Goal: Task Accomplishment & Management: Use online tool/utility

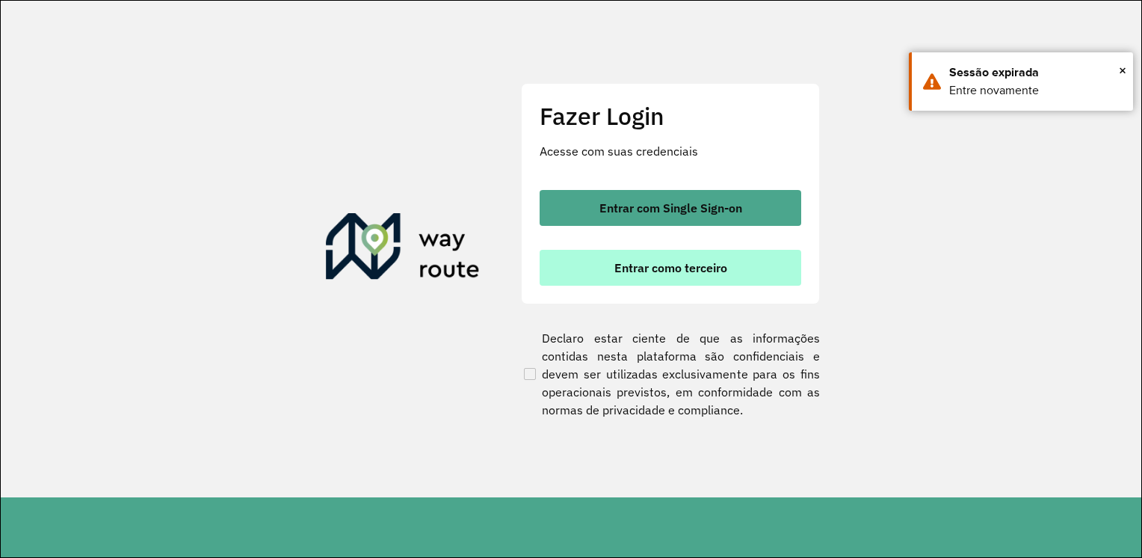
click at [668, 272] on span "Entrar como terceiro" at bounding box center [670, 268] width 113 height 12
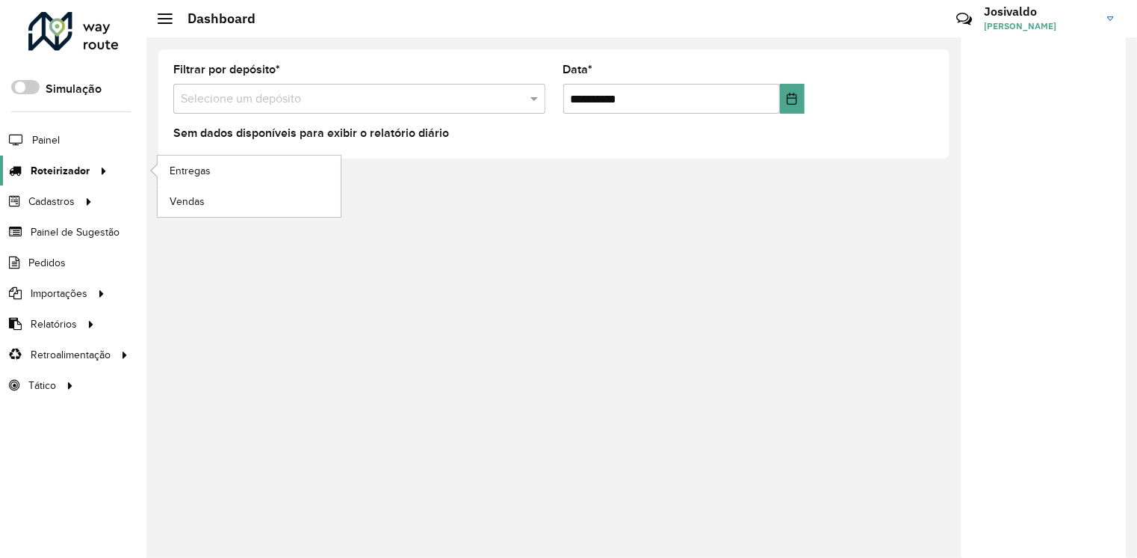
click at [75, 163] on span "Roteirizador" at bounding box center [60, 171] width 59 height 16
click at [200, 167] on span "Entregas" at bounding box center [191, 171] width 43 height 16
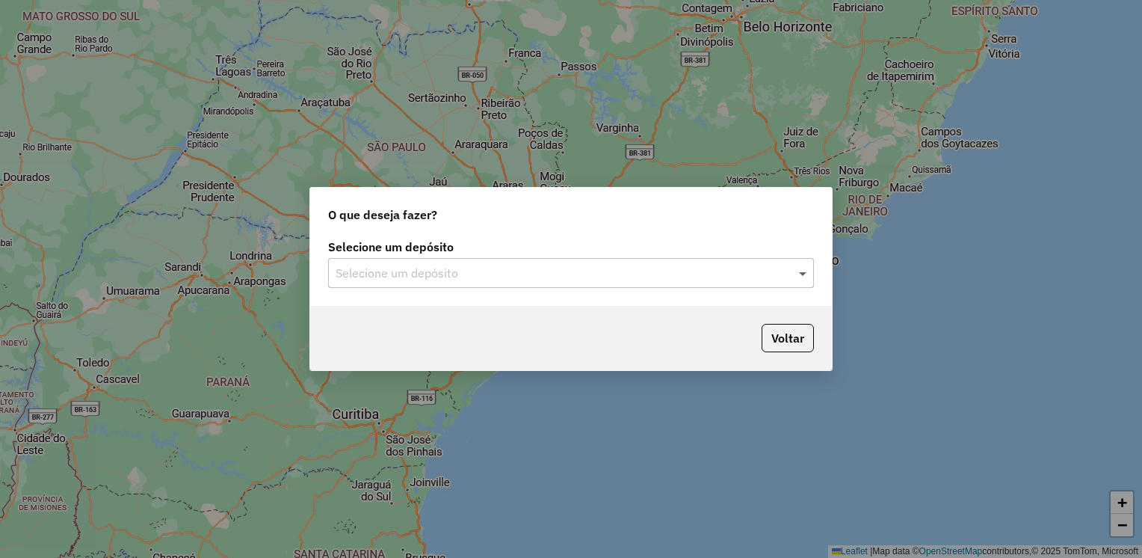
click at [803, 271] on span at bounding box center [804, 273] width 19 height 18
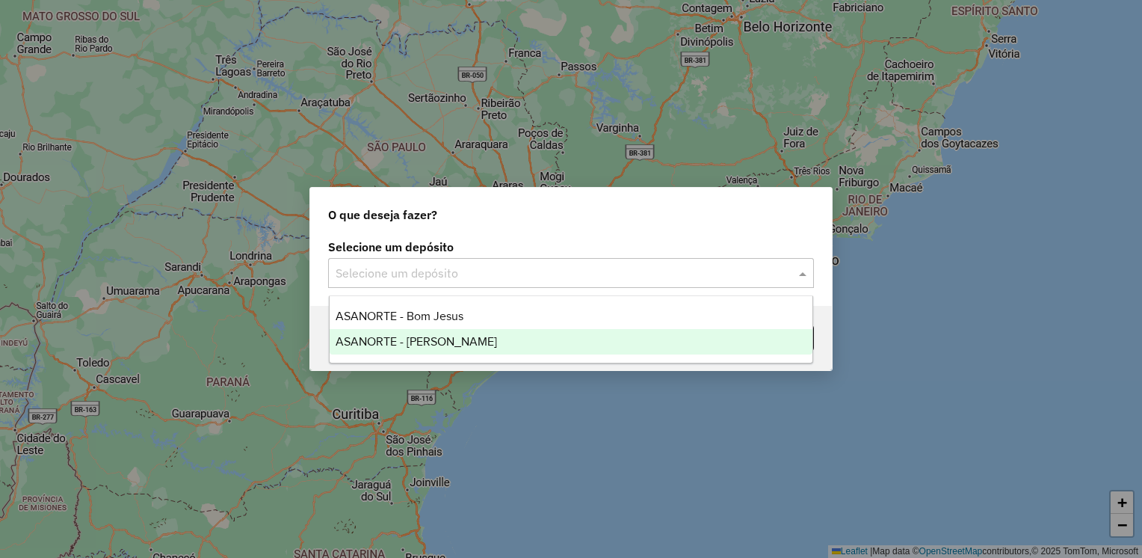
click at [517, 342] on div "ASANORTE - SAO RAIMUNDO" at bounding box center [572, 341] width 484 height 25
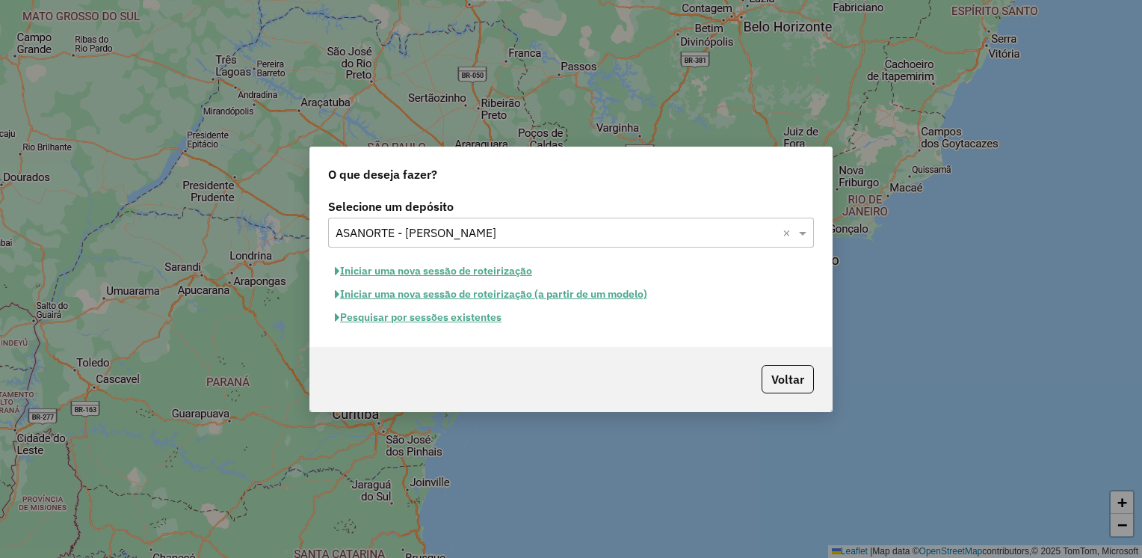
click at [437, 320] on button "Pesquisar por sessões existentes" at bounding box center [418, 317] width 180 height 23
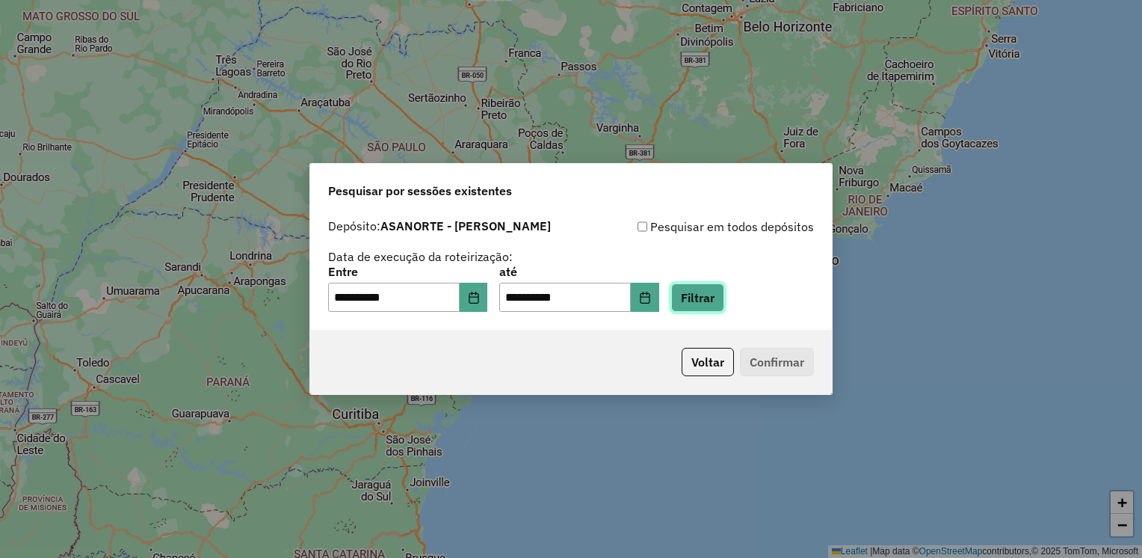
click at [703, 302] on button "Filtrar" at bounding box center [697, 297] width 53 height 28
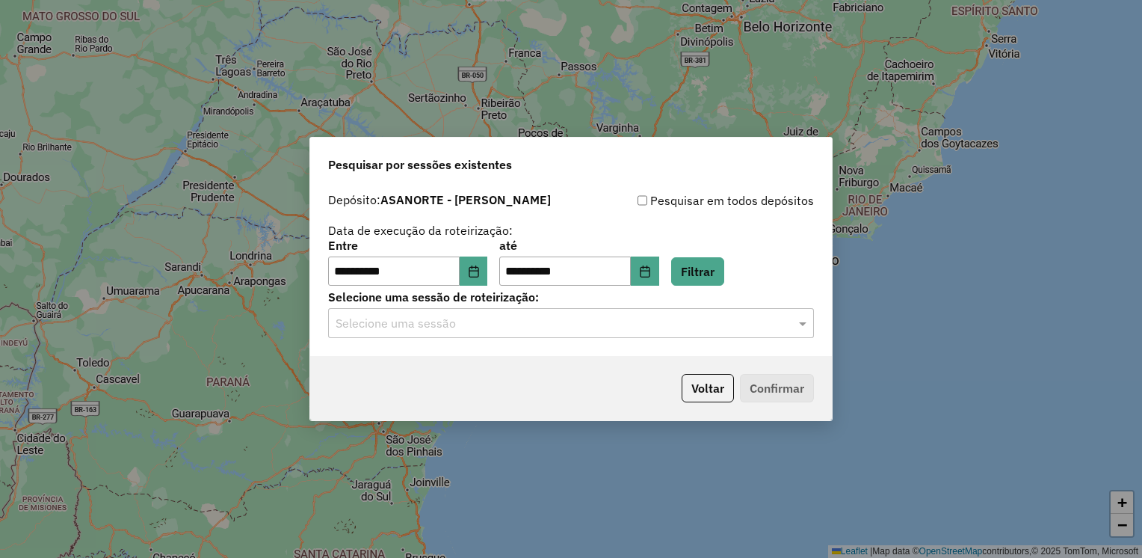
click at [738, 329] on input "text" at bounding box center [556, 324] width 441 height 18
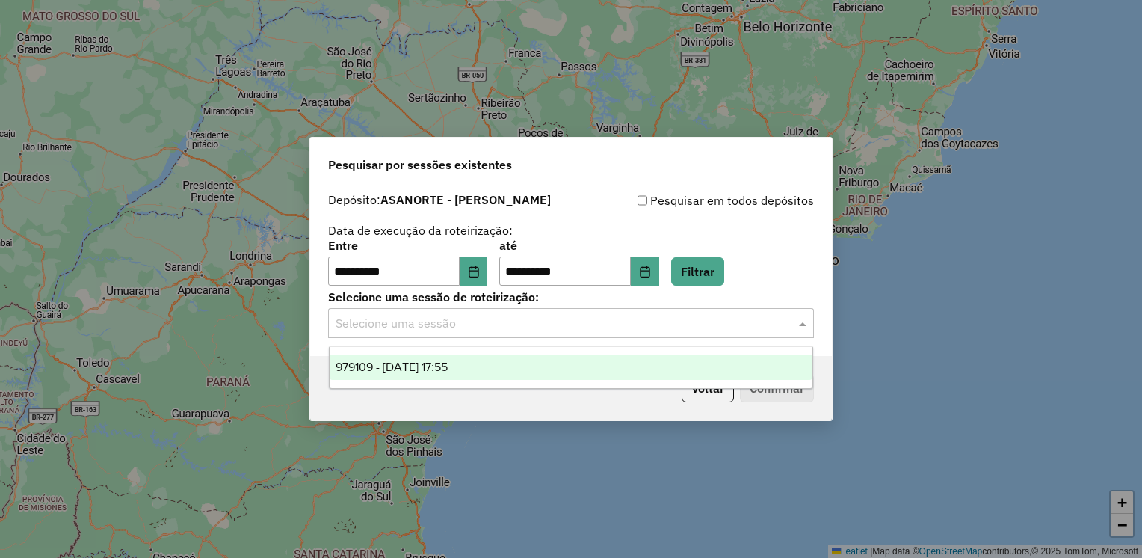
click at [477, 369] on div "979109 - 14/08/2025 17:55" at bounding box center [572, 366] width 484 height 25
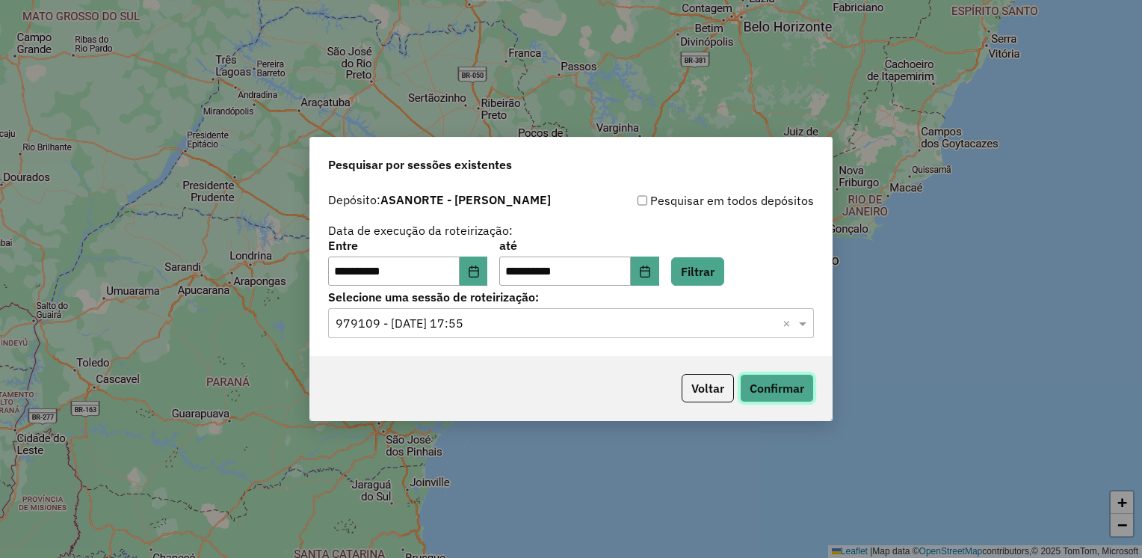
click at [774, 386] on button "Confirmar" at bounding box center [777, 388] width 74 height 28
click at [479, 273] on icon "Choose Date" at bounding box center [474, 271] width 12 height 12
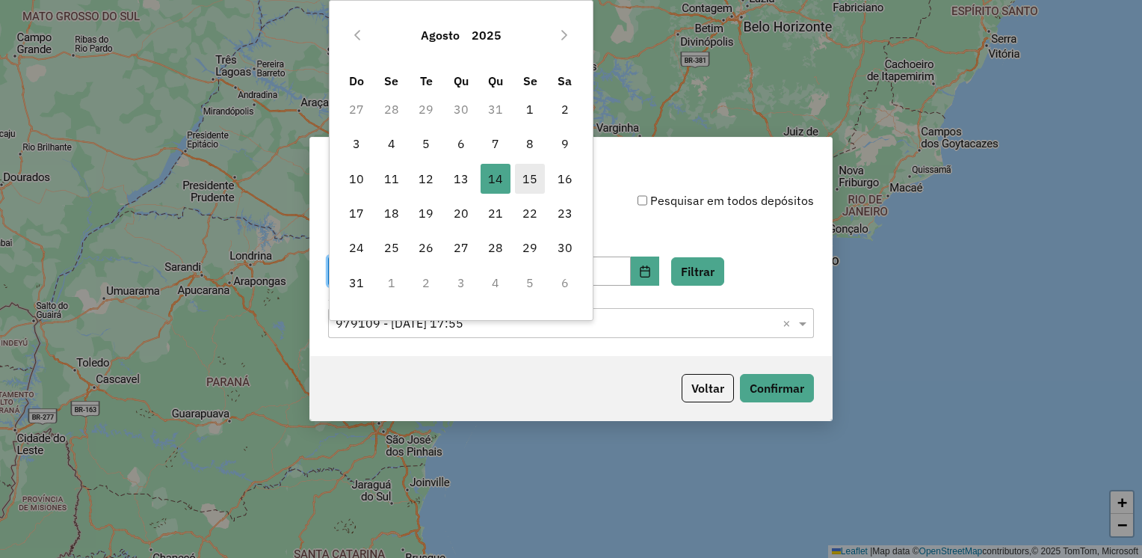
click at [527, 176] on span "15" at bounding box center [530, 179] width 30 height 30
type input "**********"
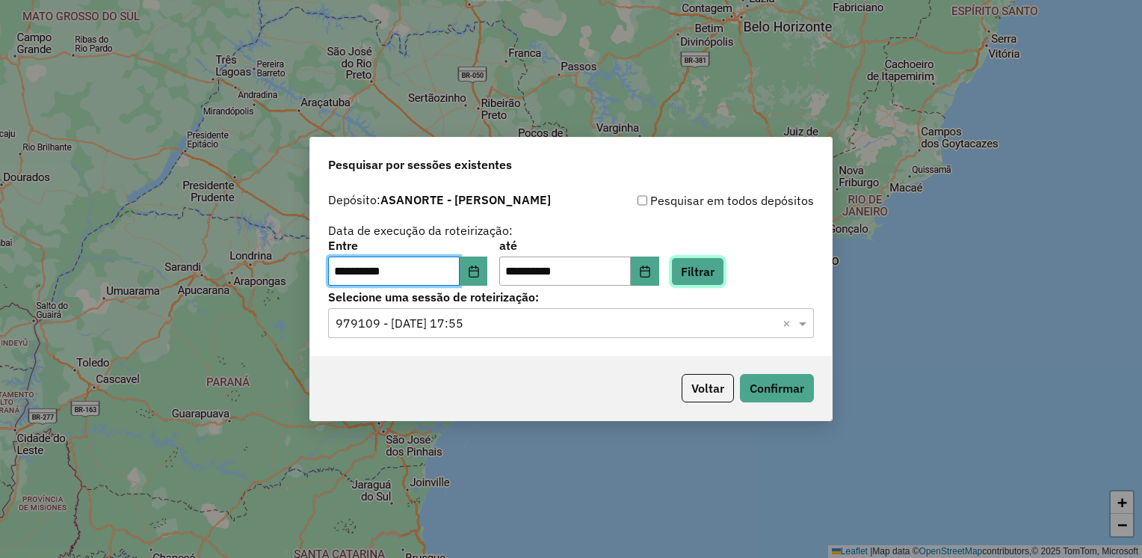
click at [708, 273] on button "Filtrar" at bounding box center [697, 271] width 53 height 28
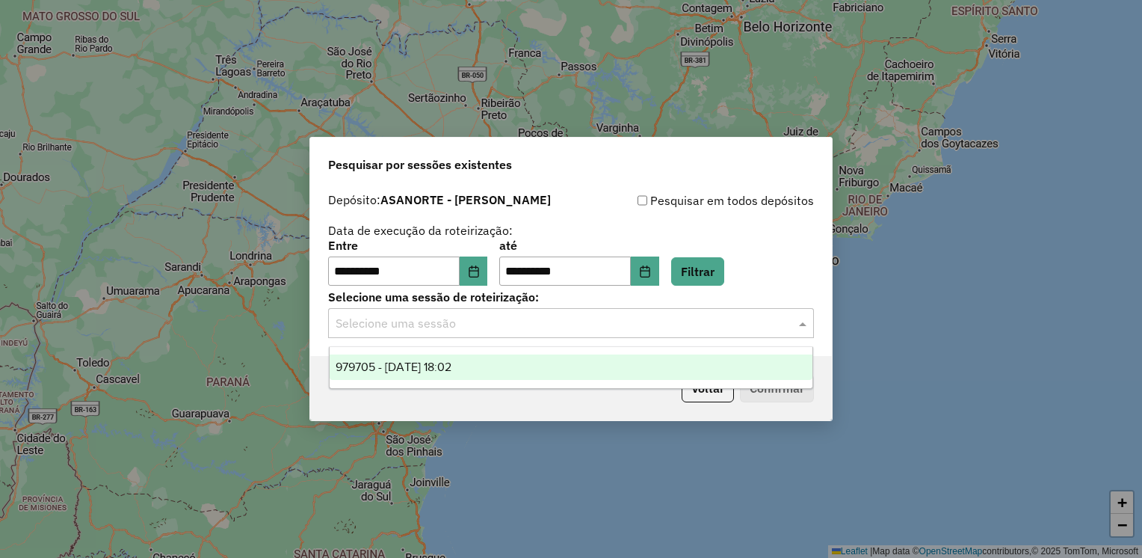
click at [795, 326] on span at bounding box center [804, 323] width 19 height 18
click at [451, 367] on span "979705 - 15/08/2025 18:02" at bounding box center [394, 366] width 116 height 13
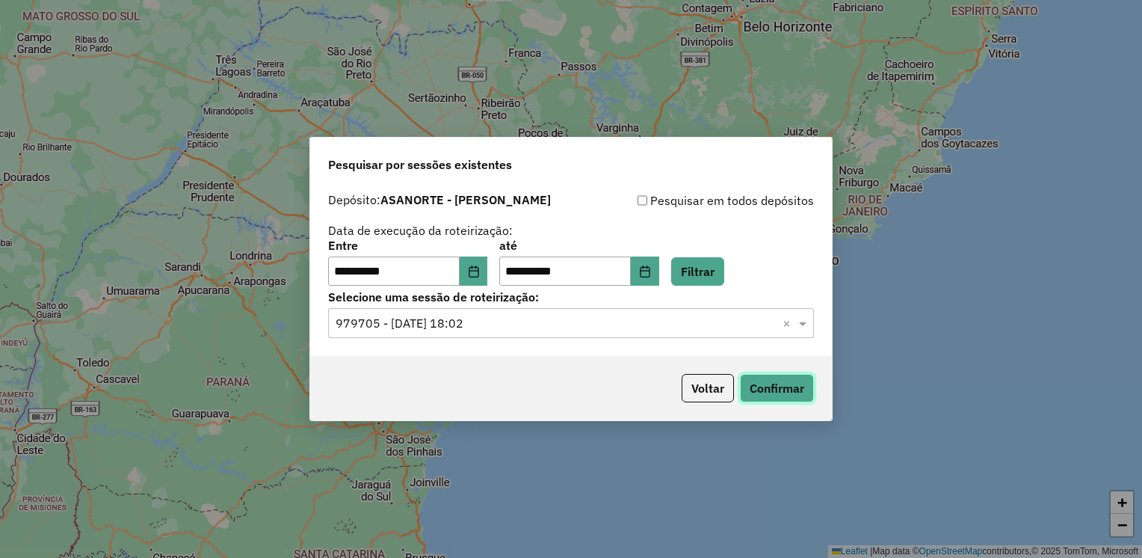
click at [768, 386] on button "Confirmar" at bounding box center [777, 388] width 74 height 28
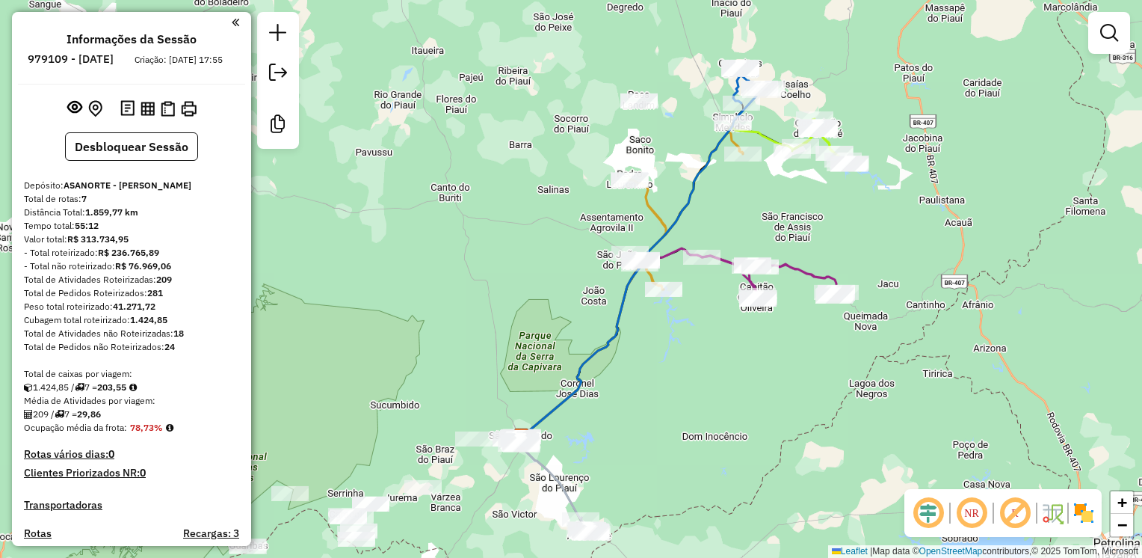
drag, startPoint x: 798, startPoint y: 285, endPoint x: 725, endPoint y: 361, distance: 105.2
click at [729, 380] on div "Janela de atendimento Grade de atendimento Capacidade Transportadoras Veículos …" at bounding box center [571, 279] width 1142 height 558
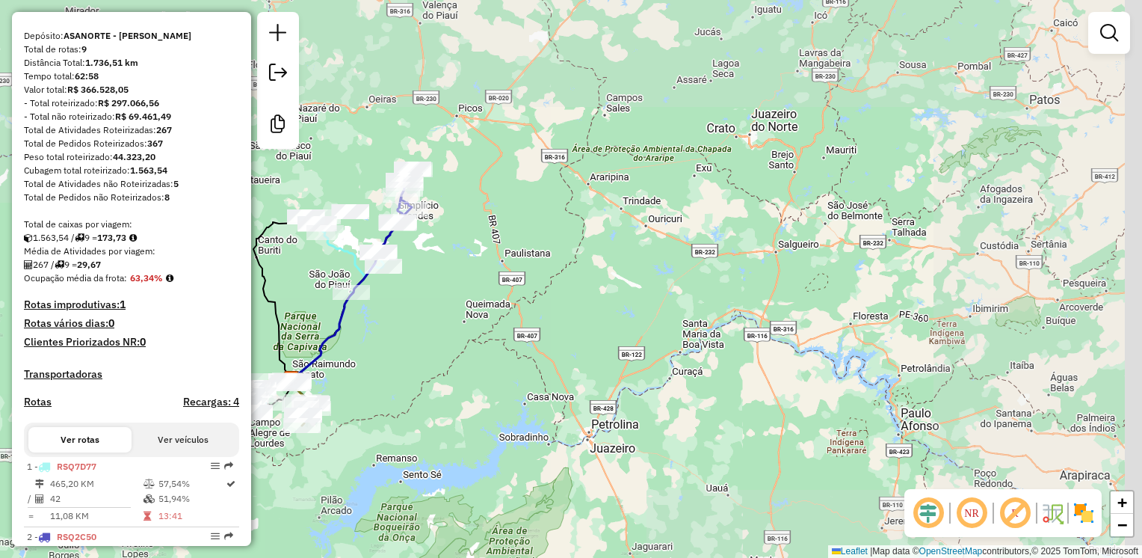
scroll to position [224, 0]
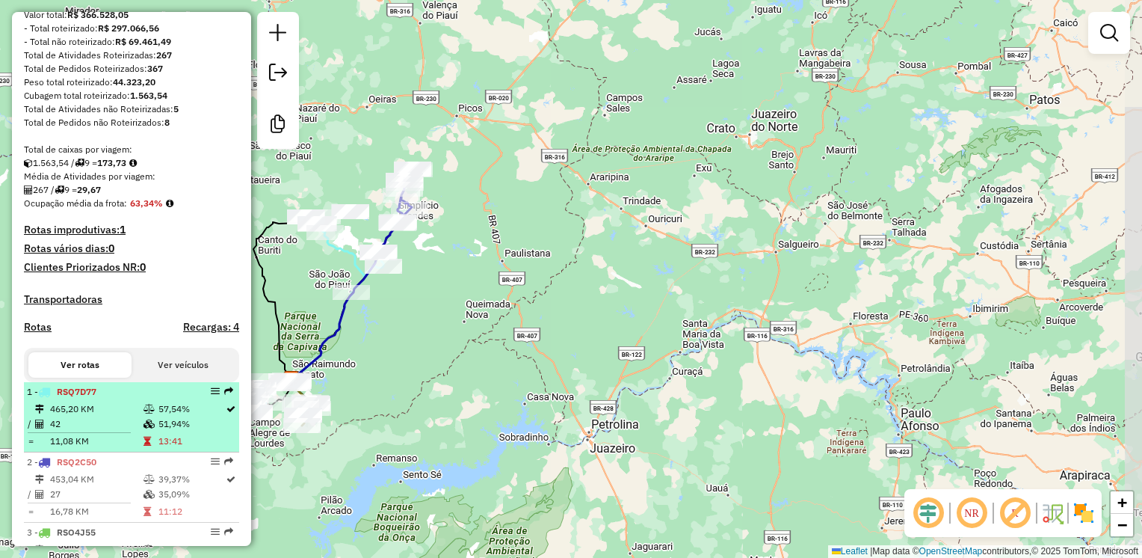
click at [93, 431] on td "42" at bounding box center [95, 423] width 93 height 15
select select "**********"
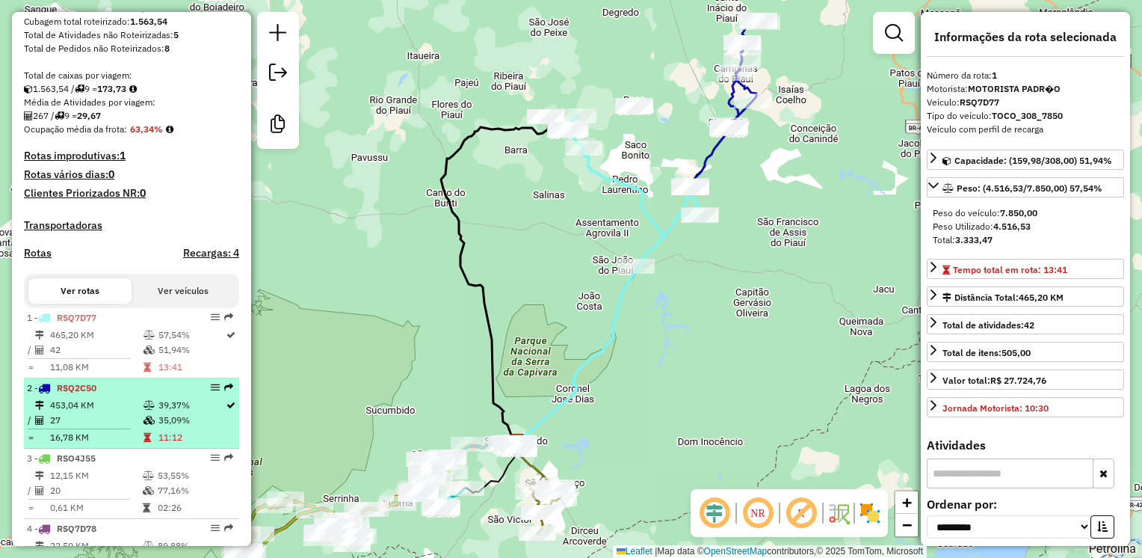
scroll to position [299, 0]
click at [86, 411] on td "453,04 KM" at bounding box center [95, 404] width 93 height 15
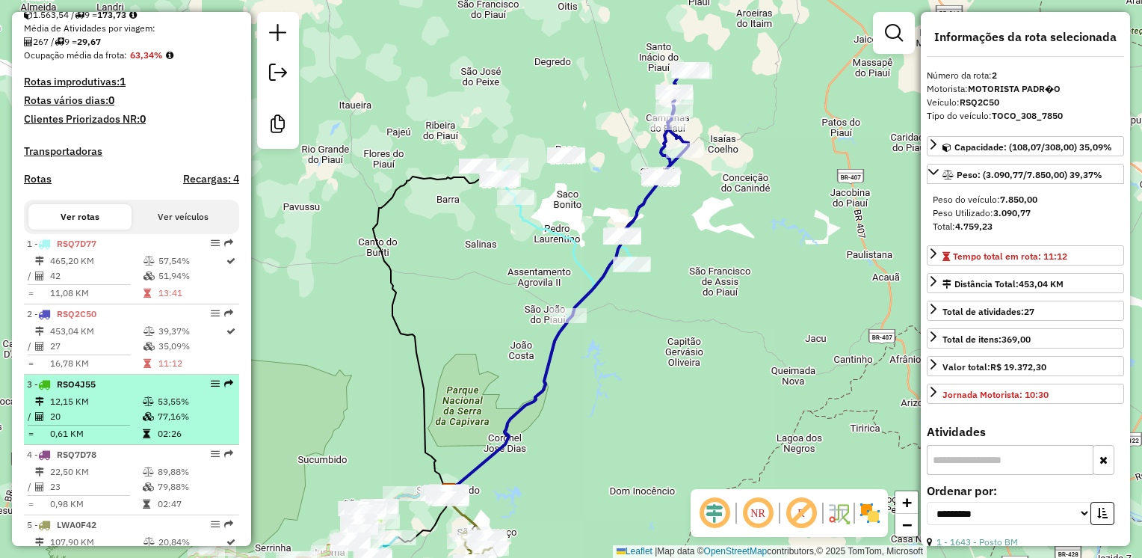
scroll to position [374, 0]
click at [88, 407] on td "12,15 KM" at bounding box center [95, 399] width 93 height 15
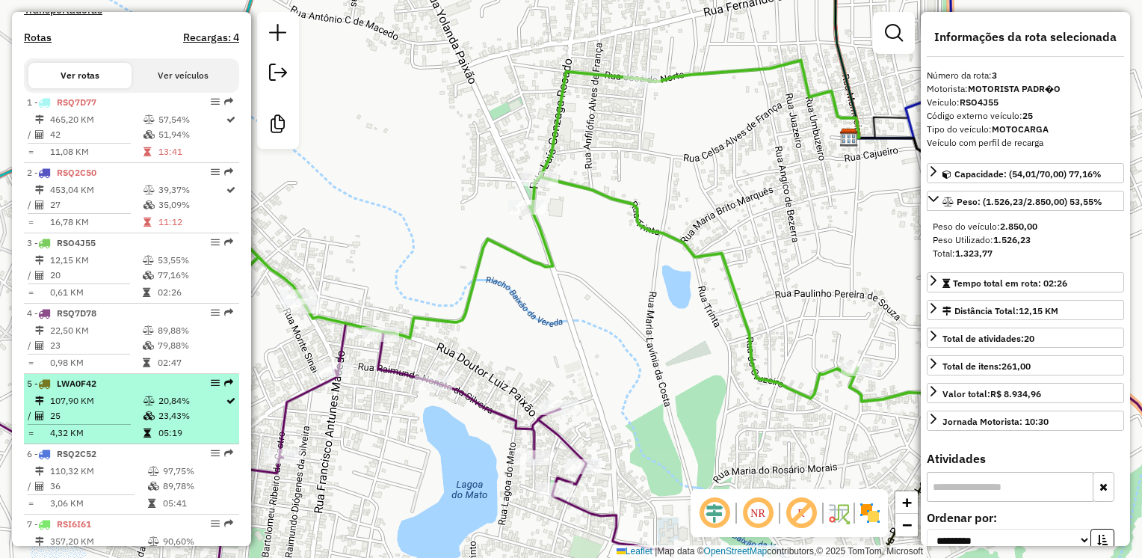
scroll to position [523, 0]
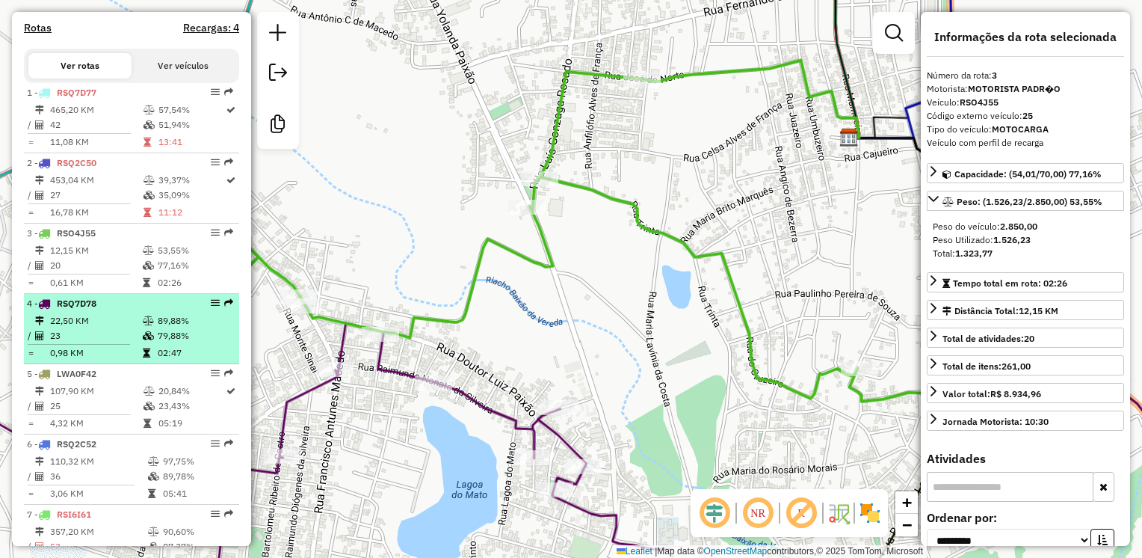
click at [95, 309] on span "RSQ7D78" at bounding box center [77, 302] width 40 height 11
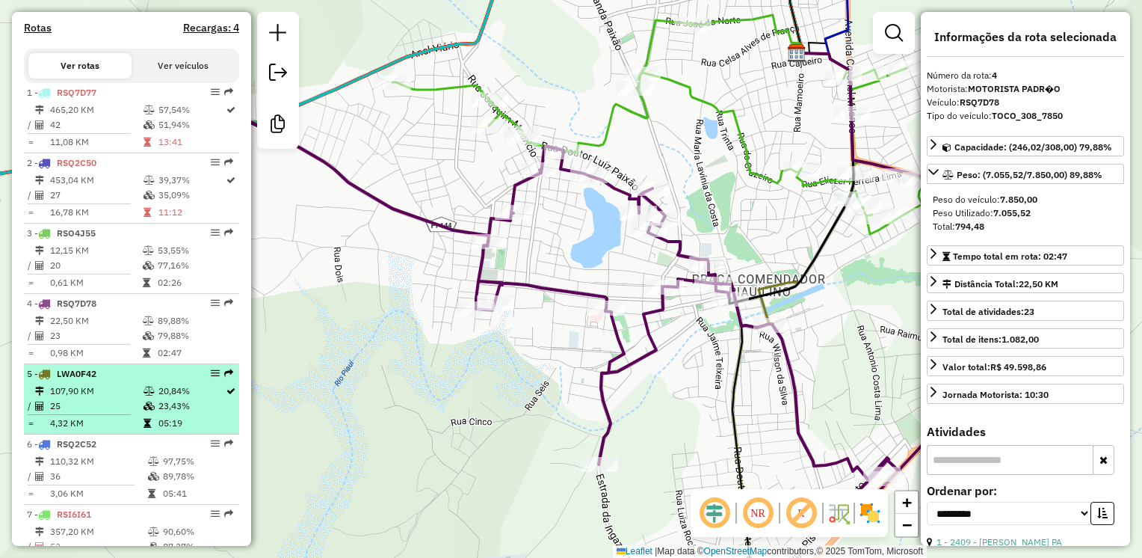
click at [90, 413] on td "25" at bounding box center [95, 405] width 93 height 15
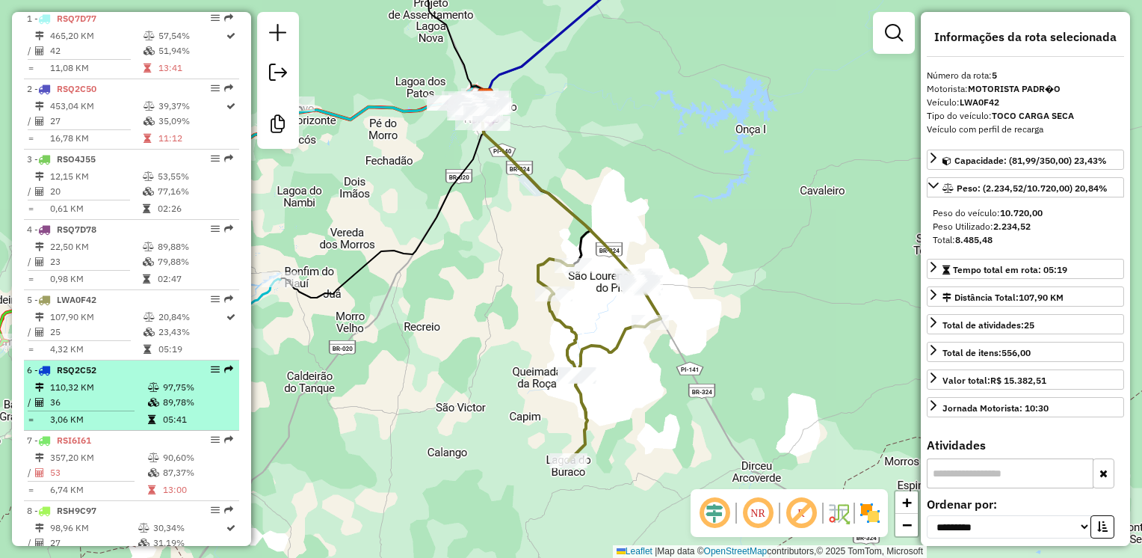
scroll to position [598, 0]
click at [123, 394] on td "110,32 KM" at bounding box center [98, 386] width 98 height 15
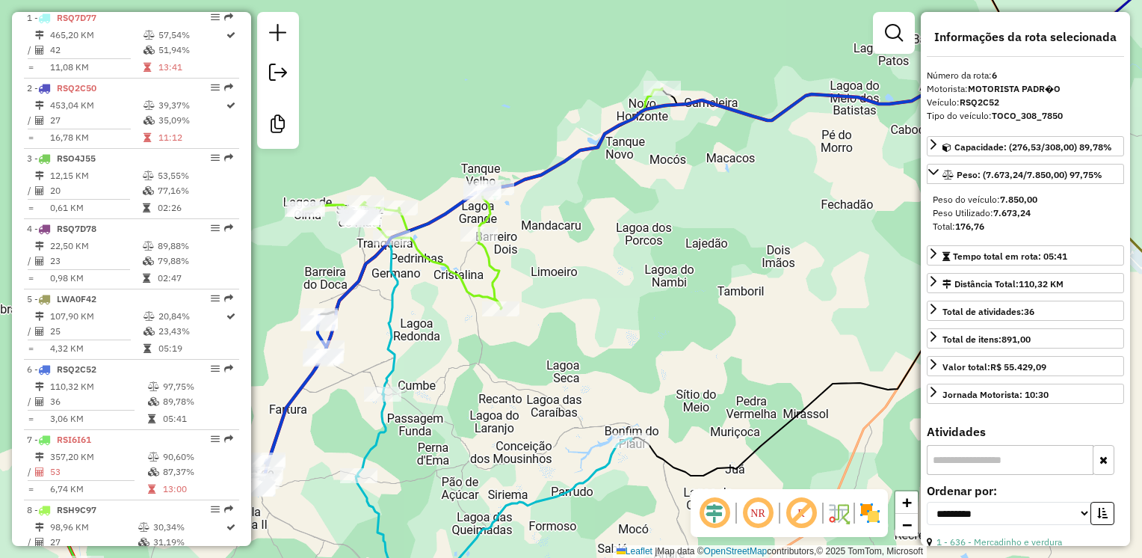
drag, startPoint x: 454, startPoint y: 266, endPoint x: 562, endPoint y: 274, distance: 107.9
click at [562, 274] on div "Janela de atendimento Grade de atendimento Capacidade Transportadoras Veículos …" at bounding box center [571, 279] width 1142 height 558
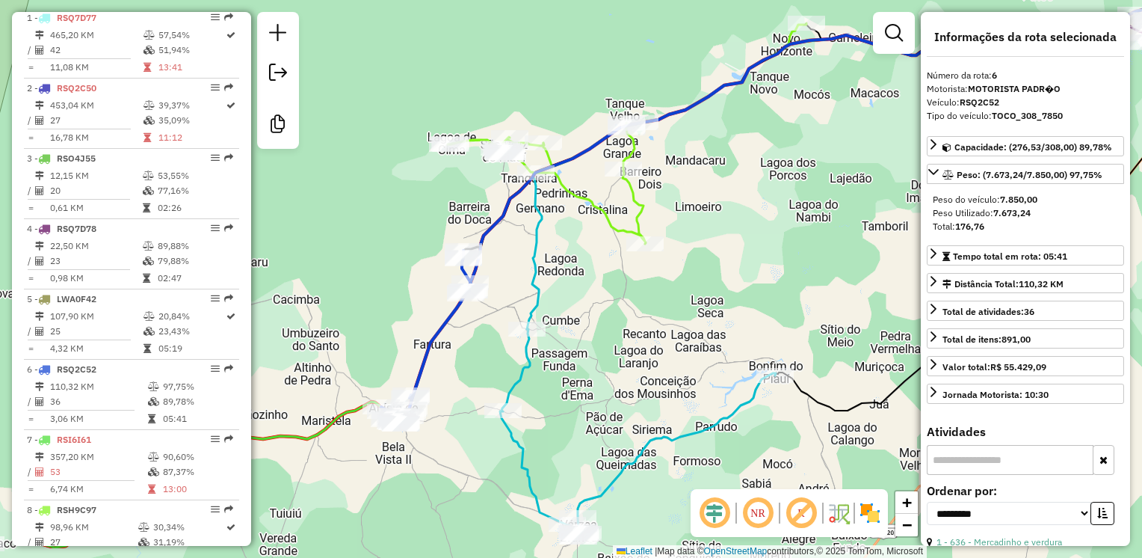
drag, startPoint x: 448, startPoint y: 376, endPoint x: 549, endPoint y: 332, distance: 110.1
click at [549, 332] on div "Janela de atendimento Grade de atendimento Capacidade Transportadoras Veículos …" at bounding box center [571, 279] width 1142 height 558
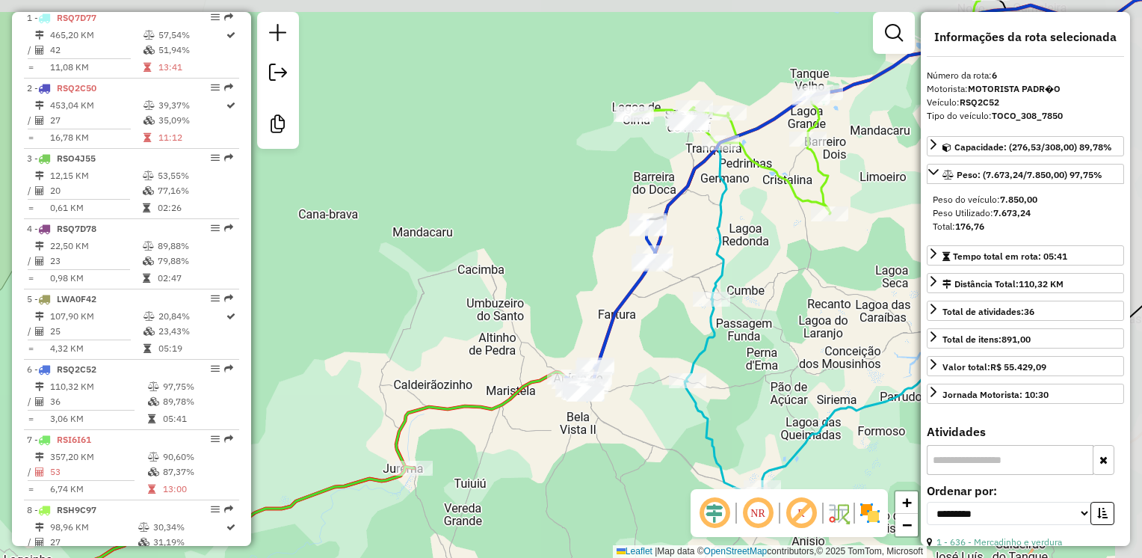
drag, startPoint x: 845, startPoint y: 208, endPoint x: 753, endPoint y: 247, distance: 99.1
click at [815, 238] on div "Janela de atendimento Grade de atendimento Capacidade Transportadoras Veículos …" at bounding box center [571, 279] width 1142 height 558
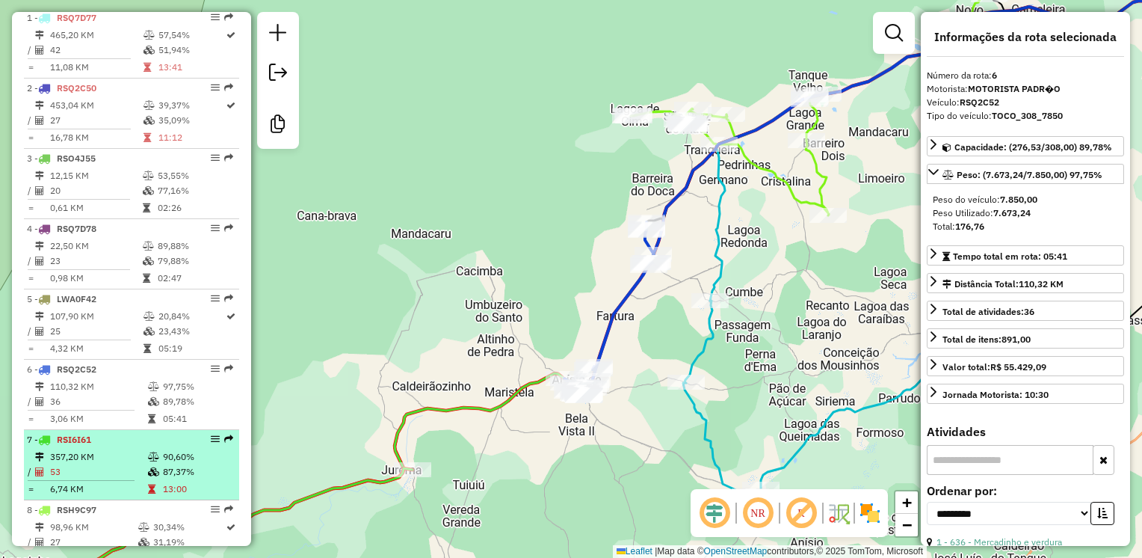
click at [123, 464] on td "357,20 KM" at bounding box center [98, 456] width 98 height 15
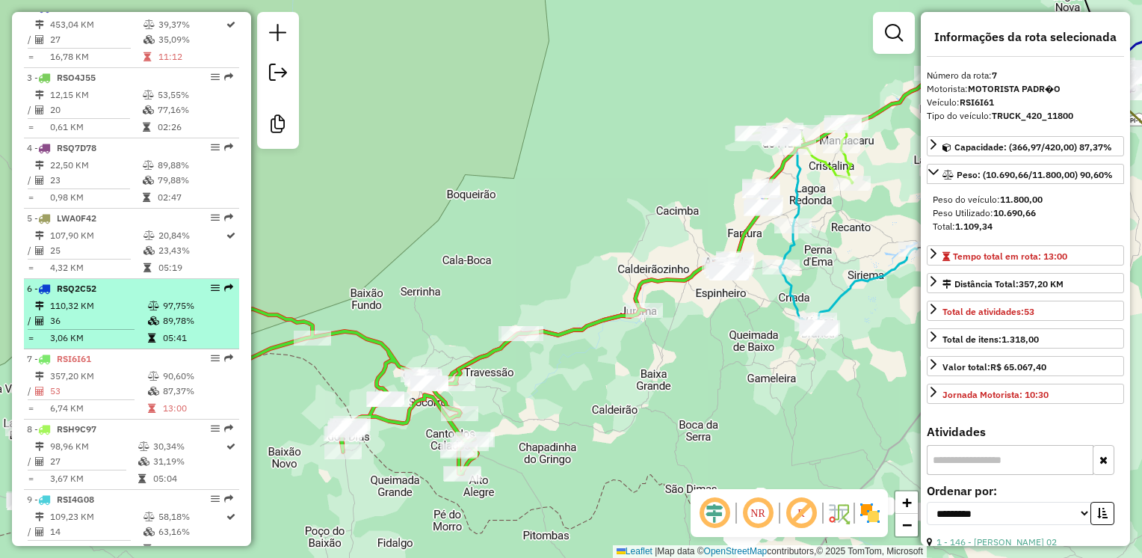
scroll to position [747, 0]
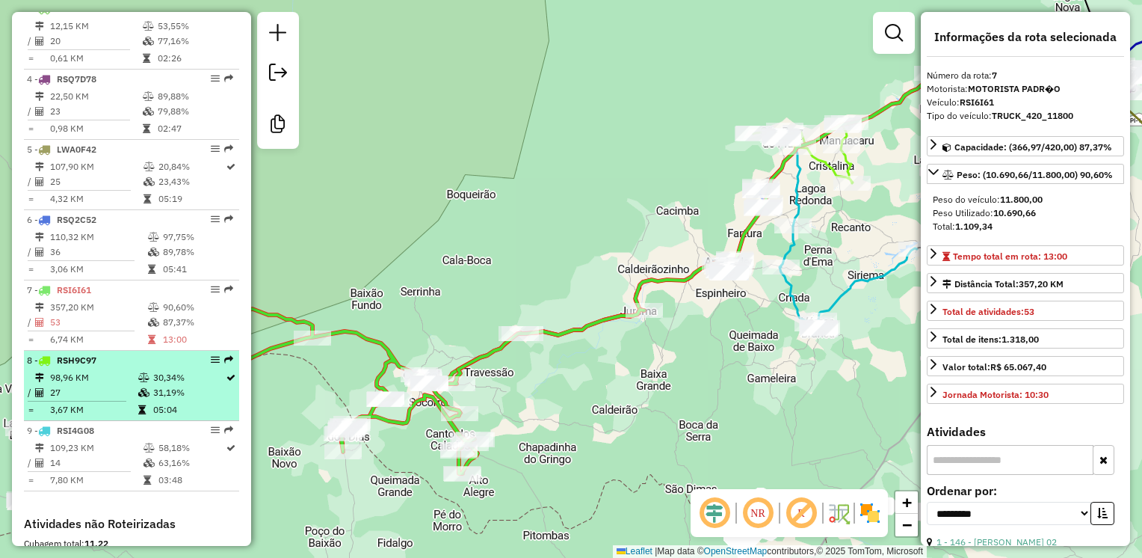
click at [108, 385] on td "98,96 KM" at bounding box center [93, 377] width 88 height 15
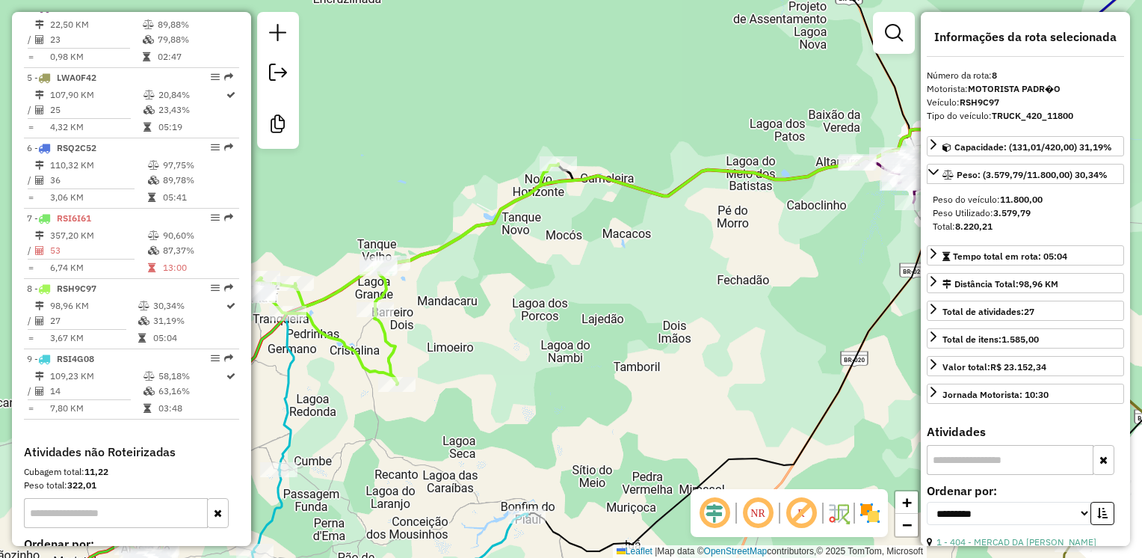
scroll to position [822, 0]
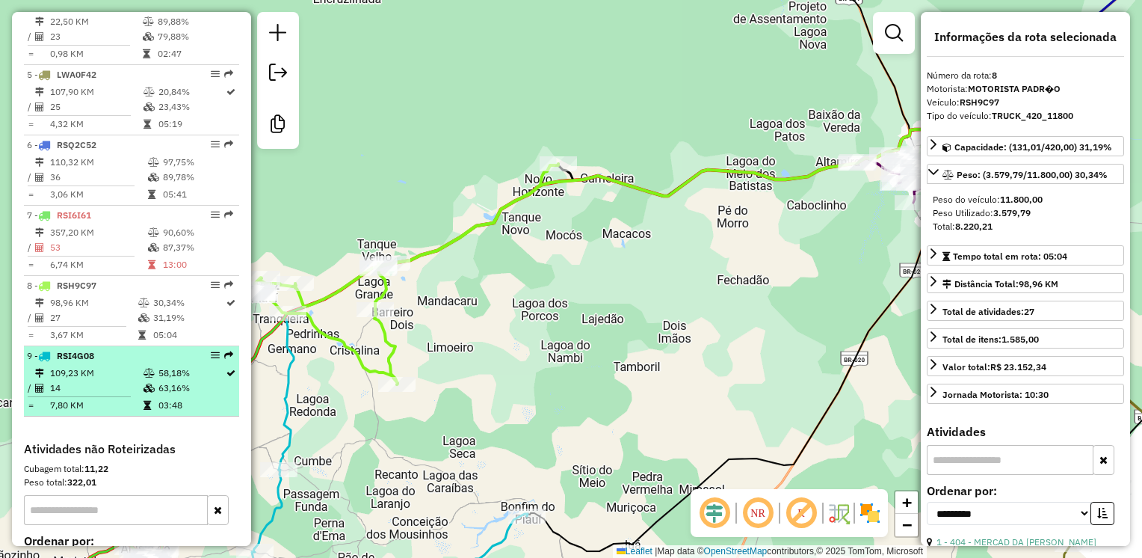
click at [87, 395] on td "14" at bounding box center [95, 387] width 93 height 15
